Goal: Obtain resource: Download file/media

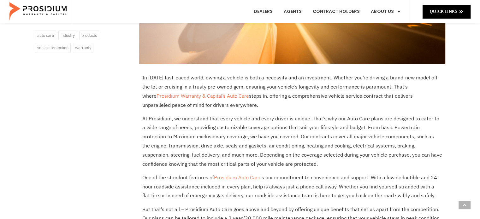
scroll to position [221, 0]
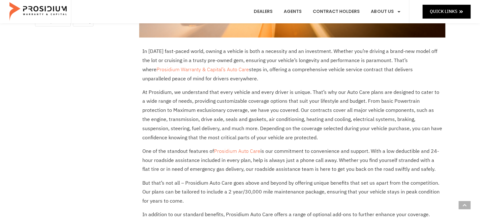
click at [227, 72] on e-page-transition at bounding box center [240, 109] width 480 height 219
click at [226, 69] on e-page-transition at bounding box center [240, 109] width 480 height 219
drag, startPoint x: 188, startPoint y: 183, endPoint x: 323, endPoint y: 183, distance: 135.1
click at [323, 183] on e-page-transition at bounding box center [240, 109] width 480 height 219
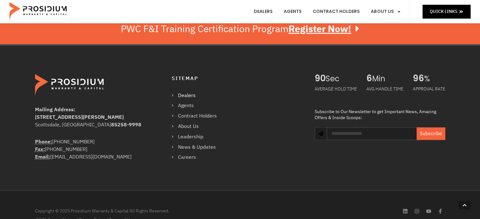
scroll to position [568, 0]
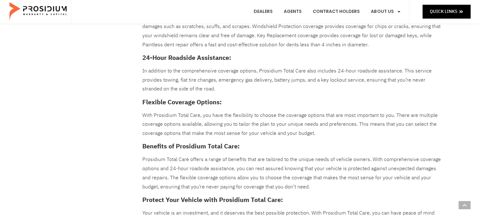
scroll to position [442, 0]
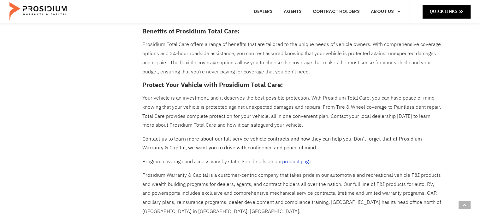
click at [293, 161] on link "product page." at bounding box center [297, 162] width 31 height 8
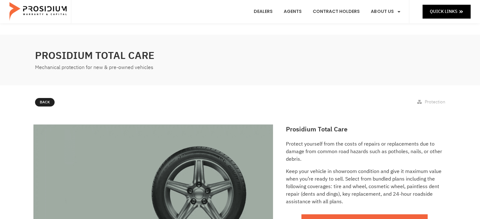
scroll to position [68, 0]
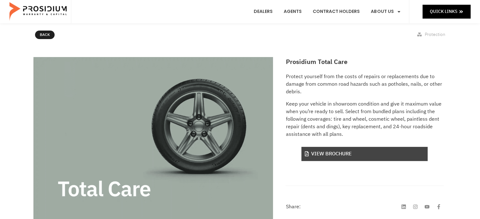
click at [321, 156] on link "View Brochure" at bounding box center [365, 154] width 126 height 14
